Goal: Information Seeking & Learning: Learn about a topic

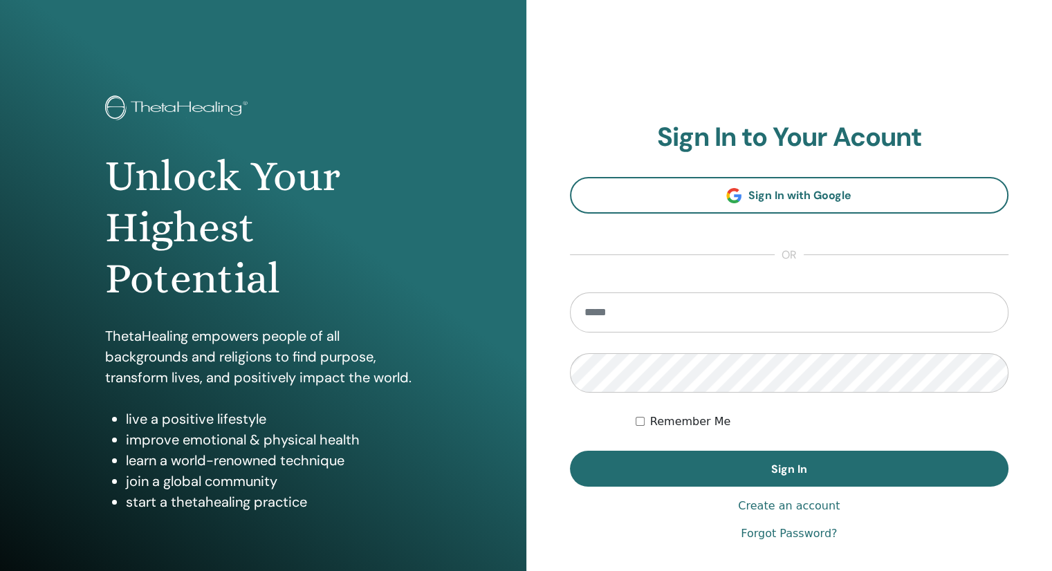
type input "**********"
click at [570, 451] on button "Sign In" at bounding box center [789, 469] width 439 height 36
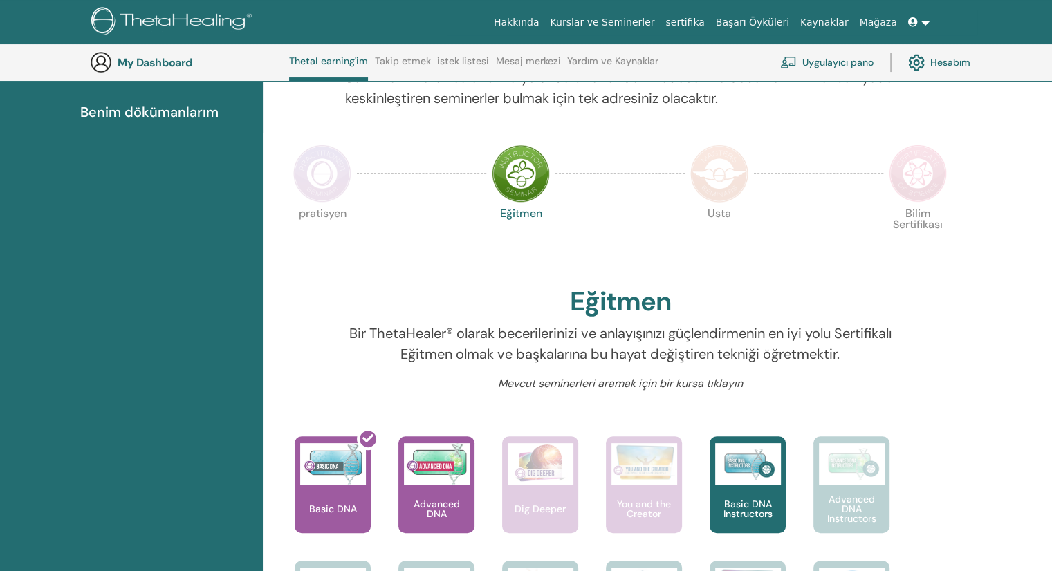
scroll to position [313, 0]
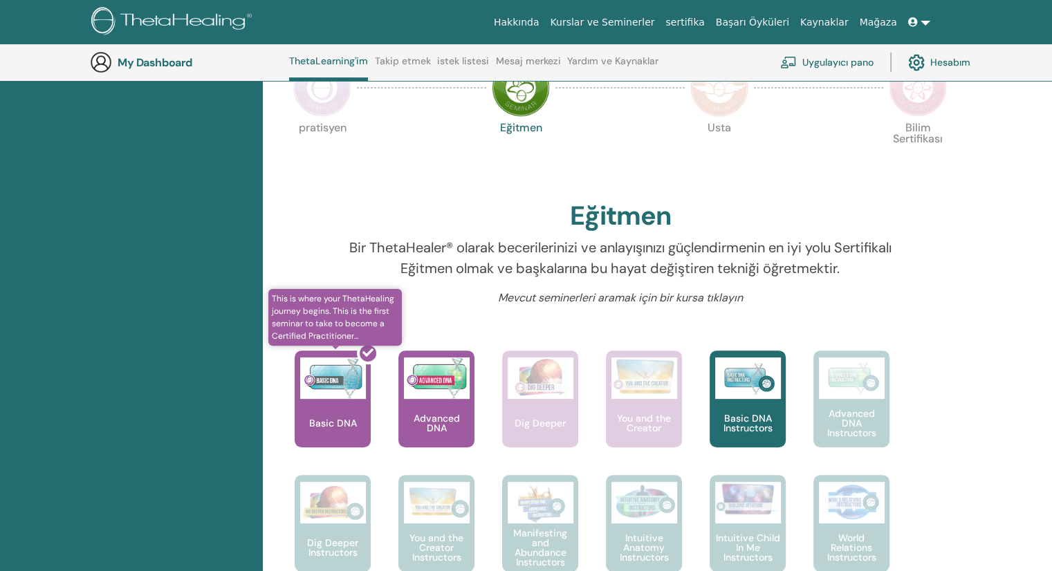
click at [343, 414] on div at bounding box center [341, 404] width 76 height 125
click at [356, 374] on div at bounding box center [341, 404] width 76 height 125
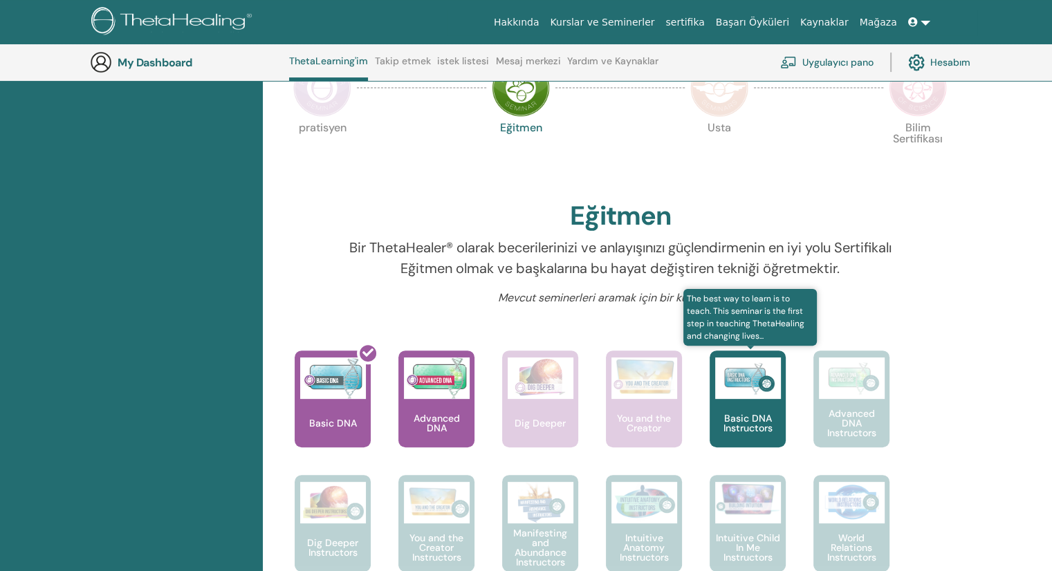
click at [723, 387] on img at bounding box center [748, 379] width 66 height 42
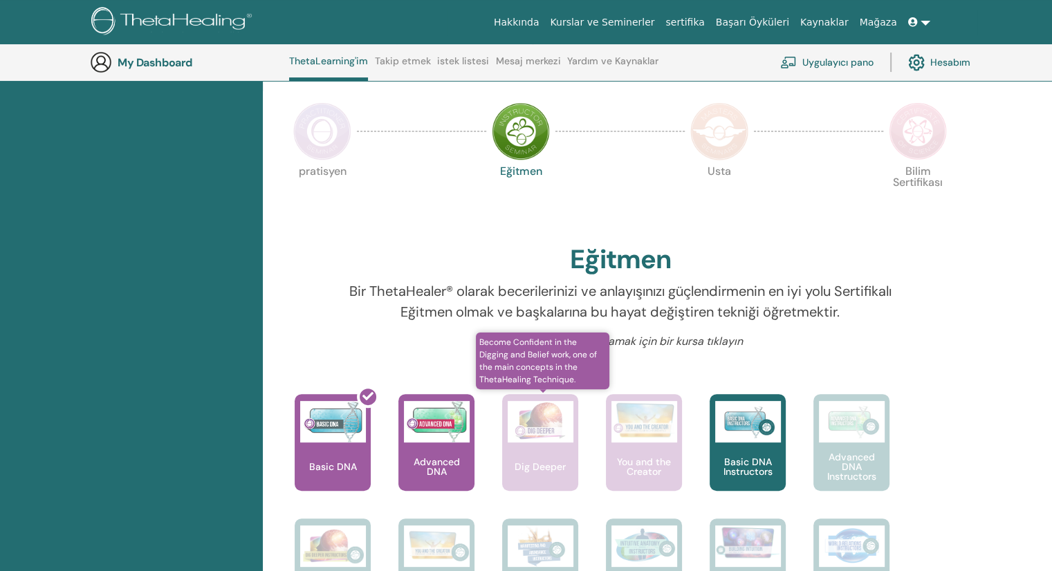
scroll to position [313, 0]
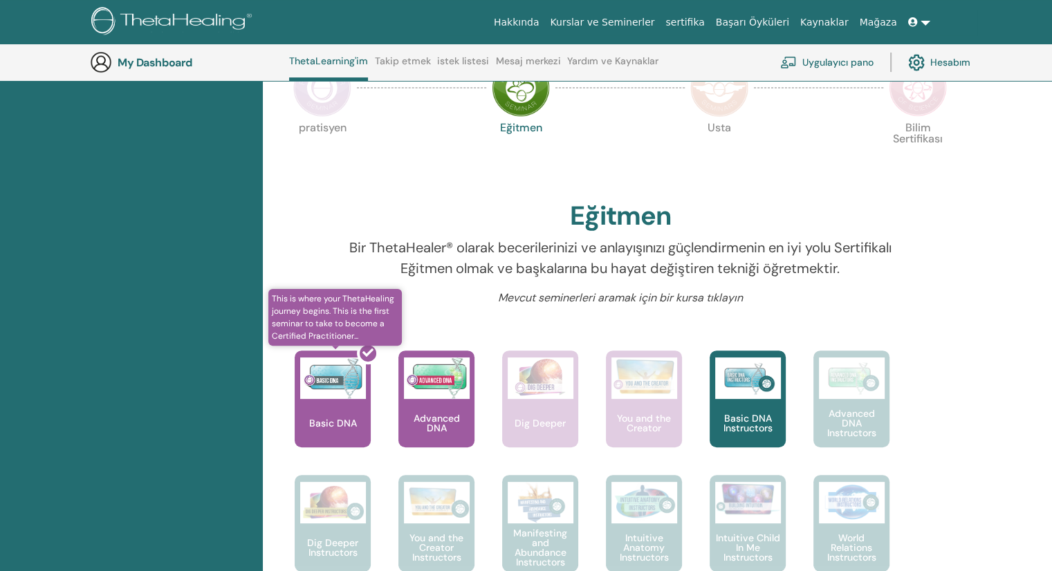
click at [338, 383] on div at bounding box center [341, 404] width 76 height 125
